Goal: Information Seeking & Learning: Learn about a topic

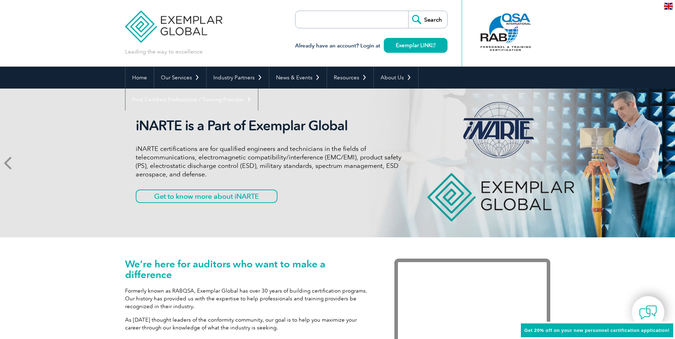
click at [9, 163] on icon at bounding box center [8, 163] width 9 height 0
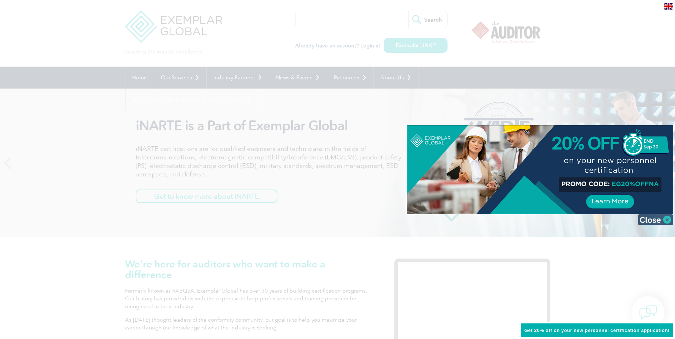
click at [666, 220] on img at bounding box center [655, 219] width 35 height 11
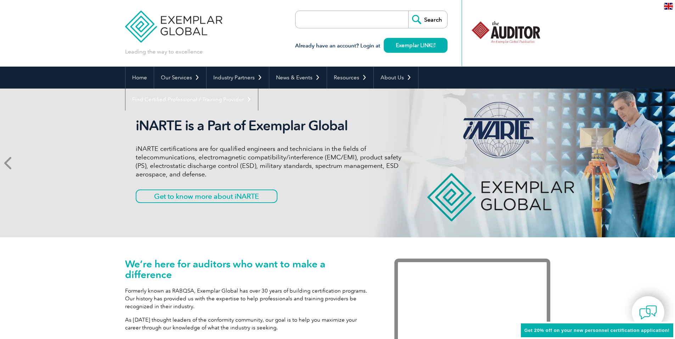
click at [8, 163] on icon at bounding box center [8, 163] width 9 height 0
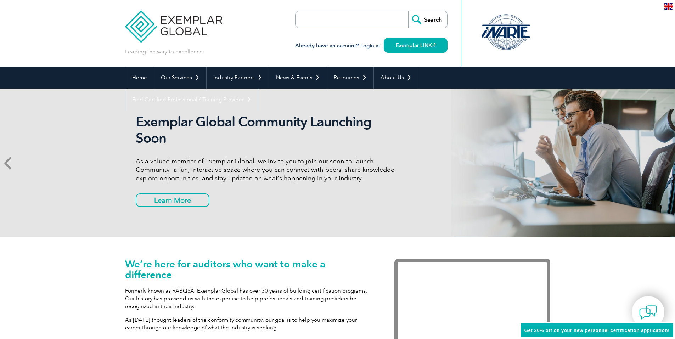
click at [7, 163] on icon at bounding box center [8, 163] width 9 height 0
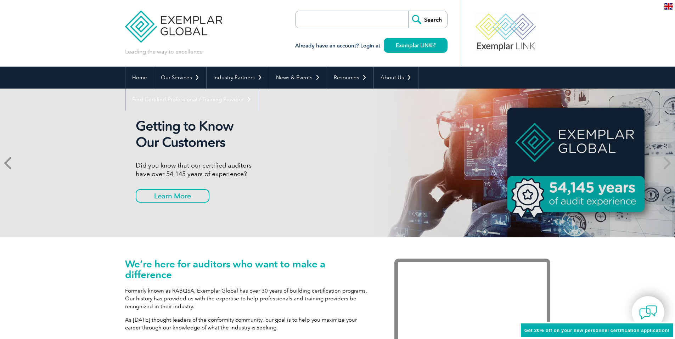
click at [8, 163] on icon at bounding box center [8, 163] width 9 height 0
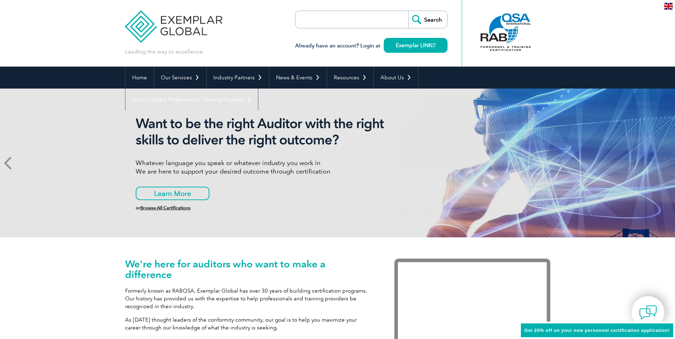
click at [8, 163] on icon at bounding box center [8, 163] width 9 height 0
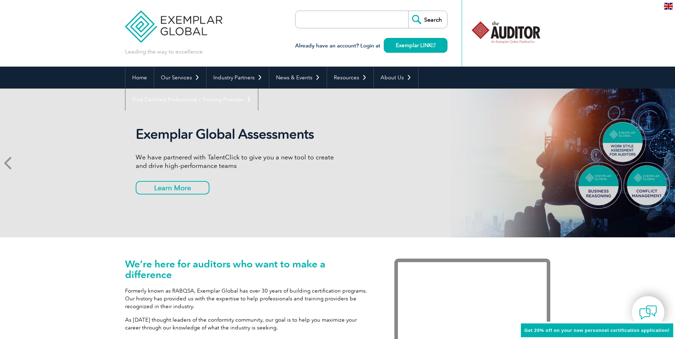
click at [8, 163] on icon at bounding box center [8, 163] width 9 height 0
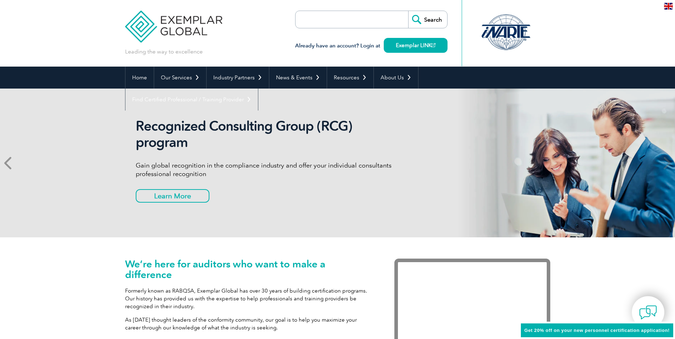
click at [8, 163] on icon at bounding box center [8, 163] width 9 height 0
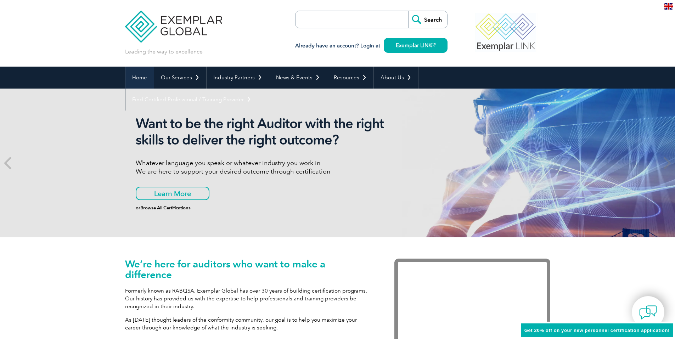
click at [140, 78] on link "Home" at bounding box center [139, 78] width 28 height 22
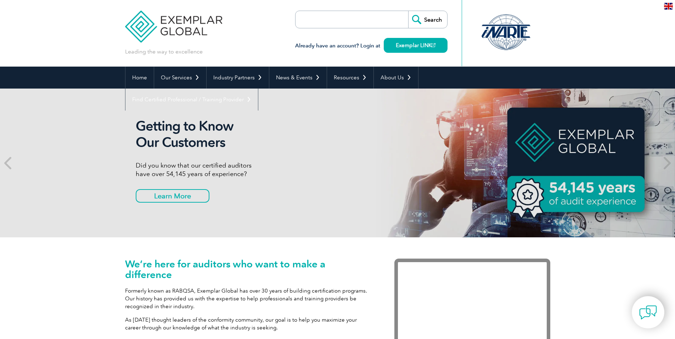
click at [309, 21] on input "search" at bounding box center [336, 19] width 74 height 17
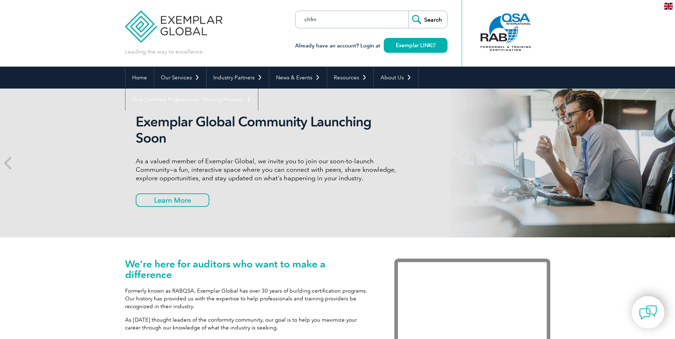
type input "chfm"
click at [431, 19] on input "Search" at bounding box center [427, 19] width 39 height 17
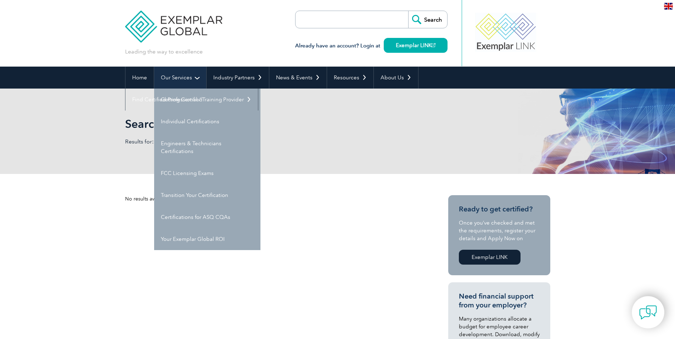
click at [176, 75] on link "Our Services" at bounding box center [180, 78] width 52 height 22
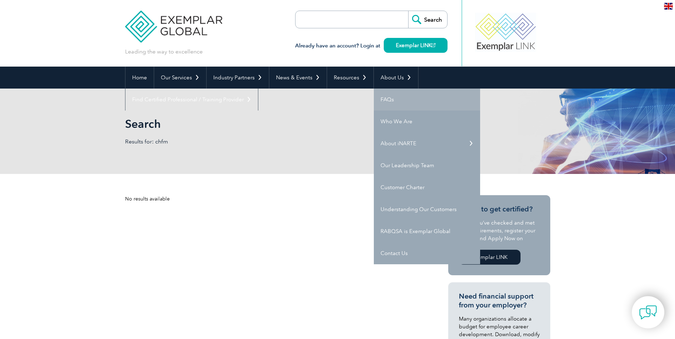
click at [385, 95] on link "FAQs" at bounding box center [427, 100] width 106 height 22
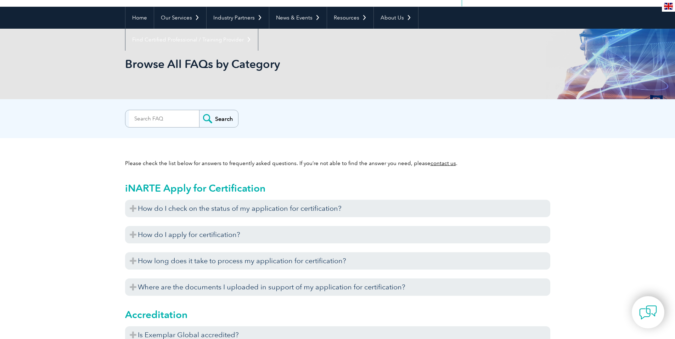
scroll to position [71, 0]
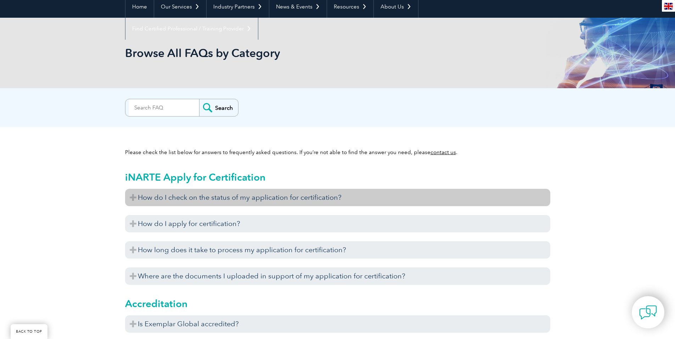
click at [330, 195] on h3 "How do I check on the status of my application for certification?" at bounding box center [337, 197] width 425 height 17
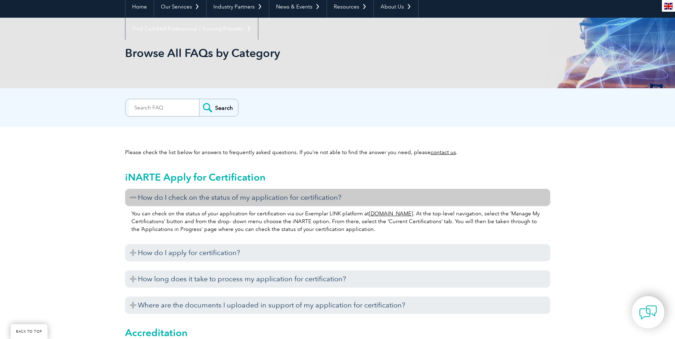
click at [390, 214] on link "www.exemplarlink.org" at bounding box center [391, 213] width 44 height 6
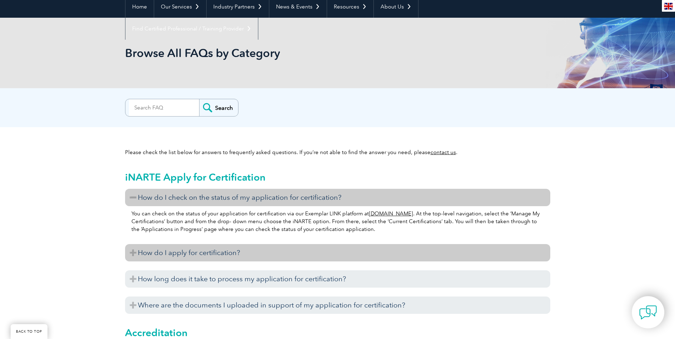
click at [257, 249] on h3 "How do I apply for certification?" at bounding box center [337, 252] width 425 height 17
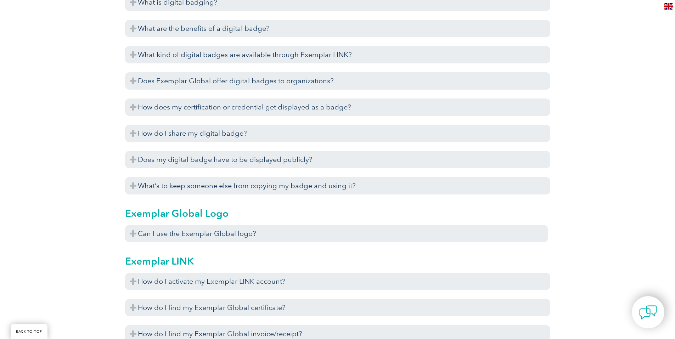
scroll to position [1027, 0]
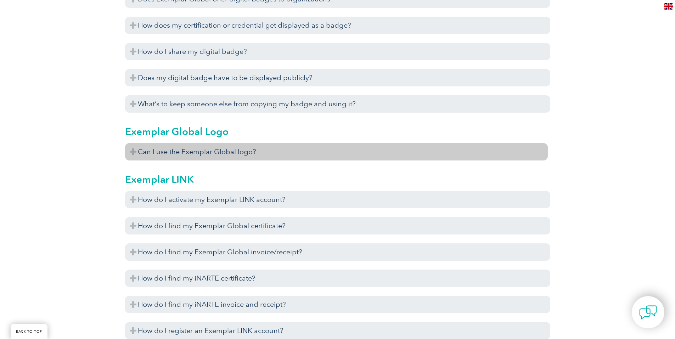
click at [149, 151] on h3 "Can I use the Exemplar Global logo?" at bounding box center [336, 151] width 423 height 17
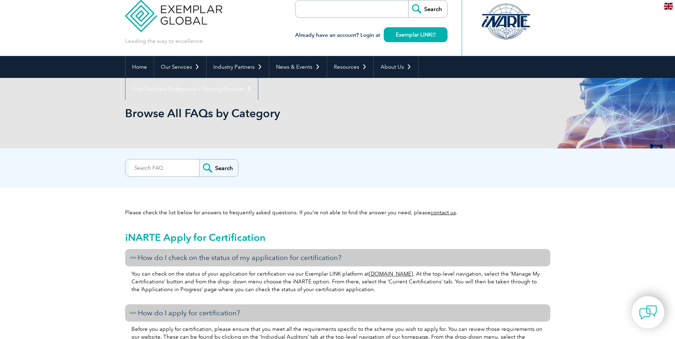
scroll to position [0, 0]
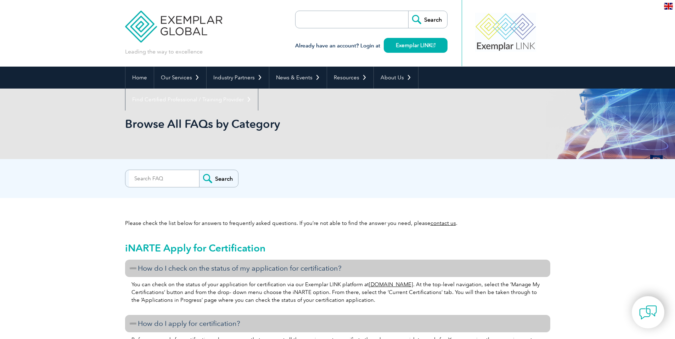
click at [309, 19] on input "search" at bounding box center [336, 19] width 74 height 17
type input "cdg"
click at [408, 11] on input "Search" at bounding box center [427, 19] width 39 height 17
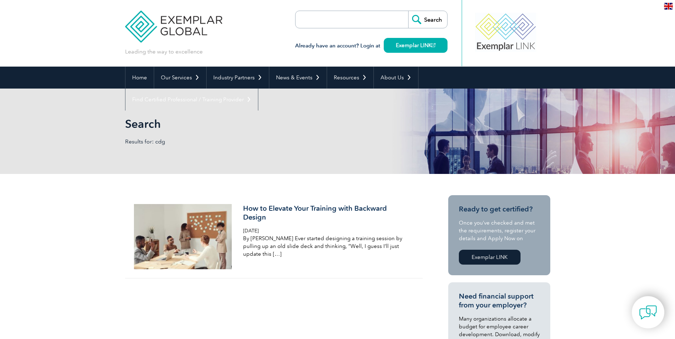
click at [304, 16] on input "search" at bounding box center [336, 19] width 74 height 17
type input "cdg"
click at [434, 19] on input "Search" at bounding box center [427, 19] width 39 height 17
